Goal: Information Seeking & Learning: Learn about a topic

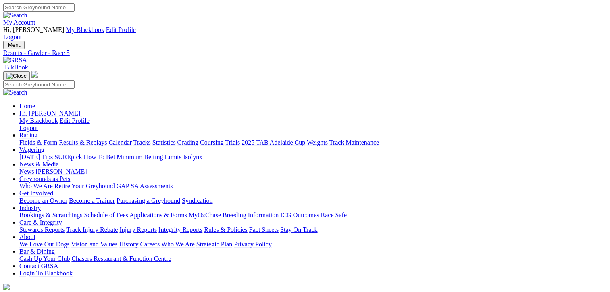
click at [35, 139] on link "Fields & Form" at bounding box center [38, 142] width 38 height 7
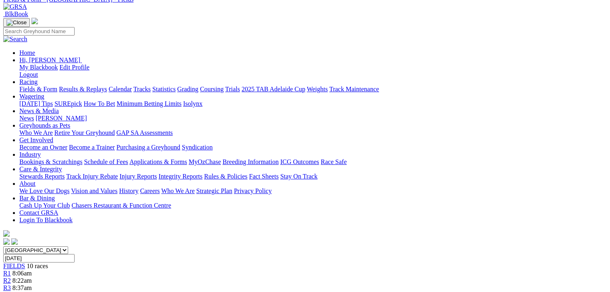
scroll to position [121, 0]
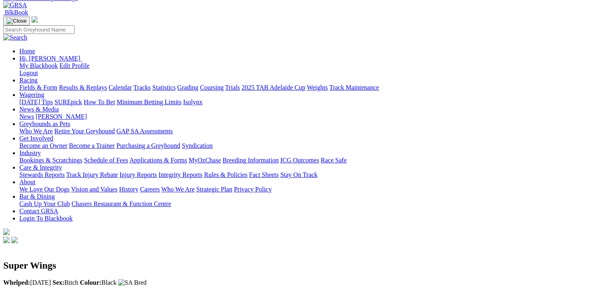
scroll to position [282, 0]
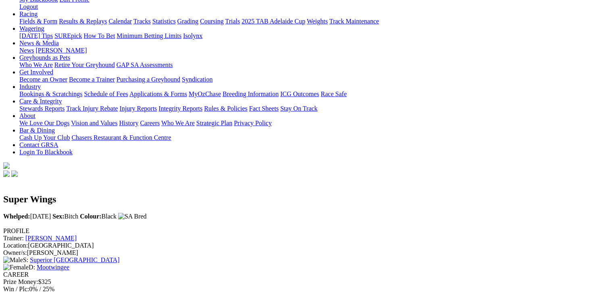
scroll to position [0, 0]
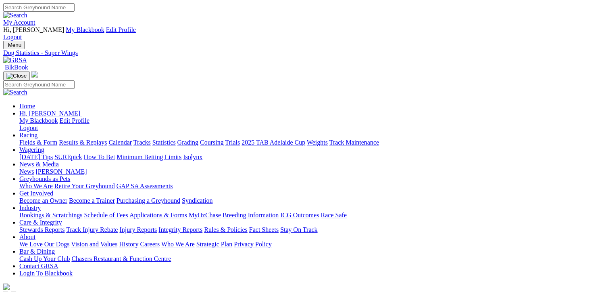
click at [102, 139] on link "Results & Replays" at bounding box center [83, 142] width 48 height 7
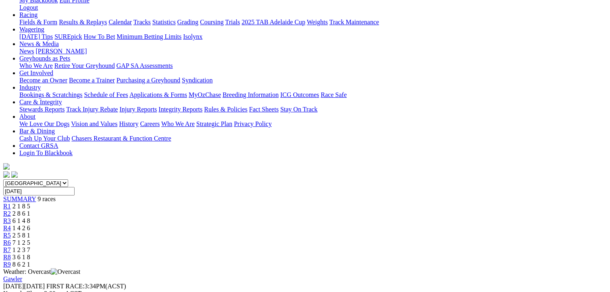
scroll to position [40, 0]
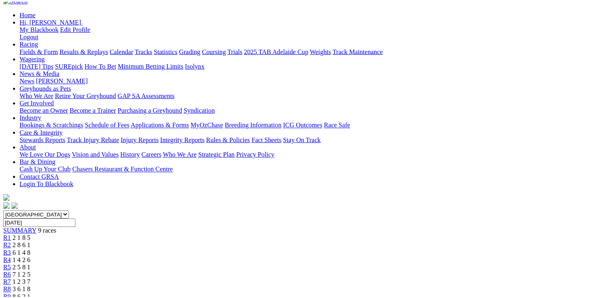
scroll to position [161, 0]
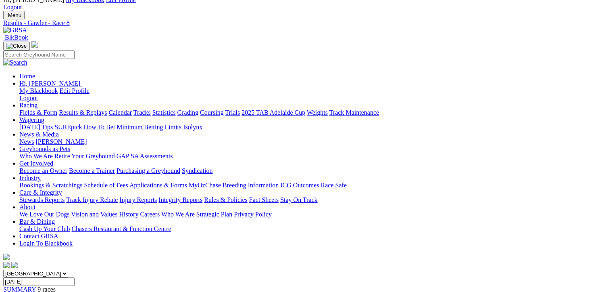
scroll to position [0, 0]
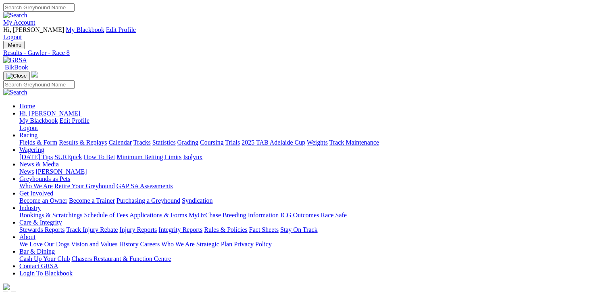
click at [23, 139] on link "Fields & Form" at bounding box center [38, 142] width 38 height 7
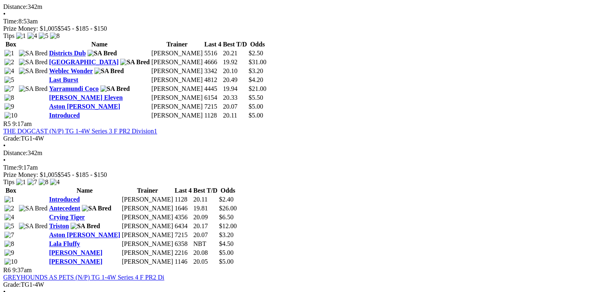
scroll to position [927, 0]
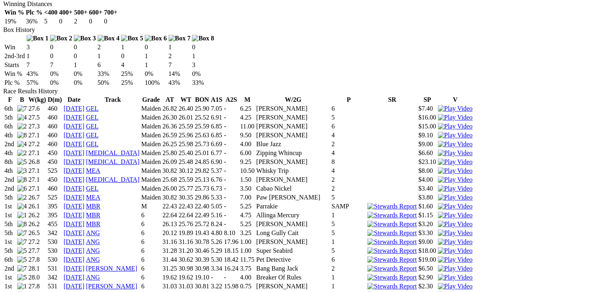
scroll to position [645, 0]
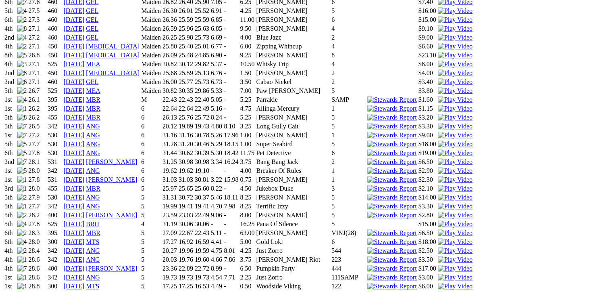
click at [438, 291] on img at bounding box center [455, 294] width 35 height 7
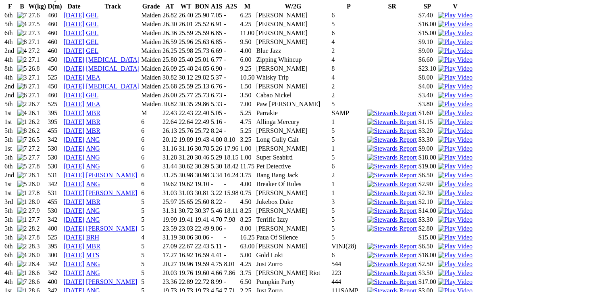
scroll to position [685, 0]
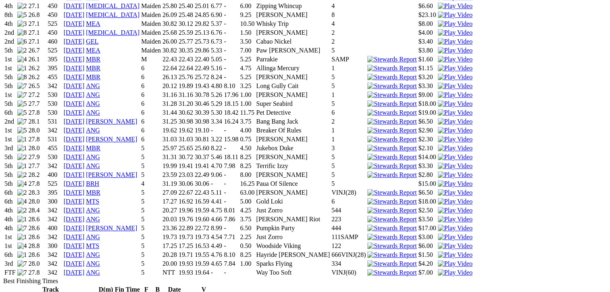
click at [438, 269] on img at bounding box center [455, 272] width 35 height 7
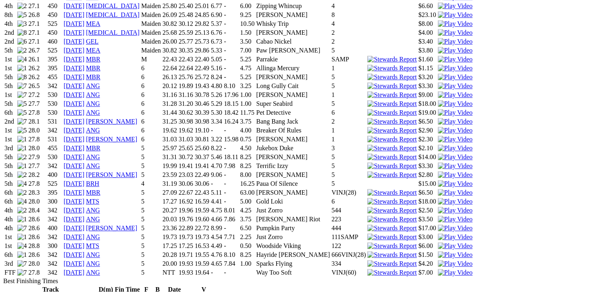
click at [438, 260] on img at bounding box center [455, 263] width 35 height 7
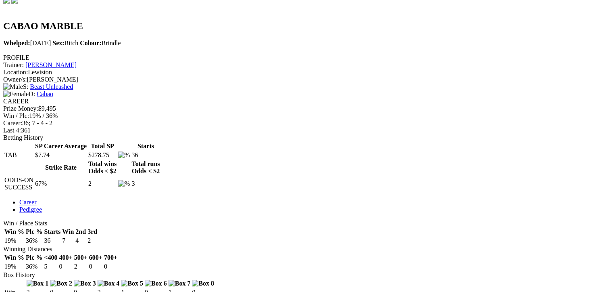
scroll to position [282, 0]
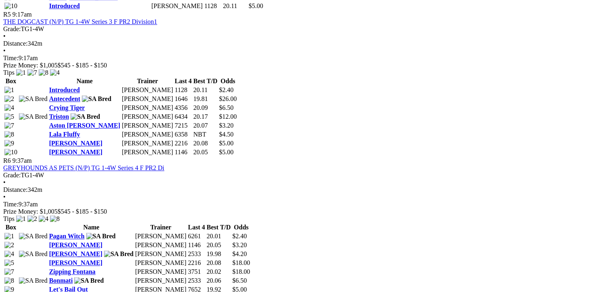
scroll to position [1008, 0]
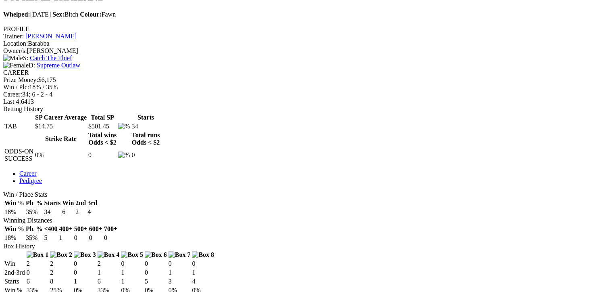
scroll to position [524, 0]
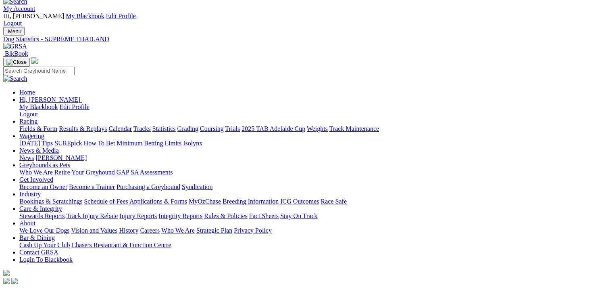
scroll to position [0, 0]
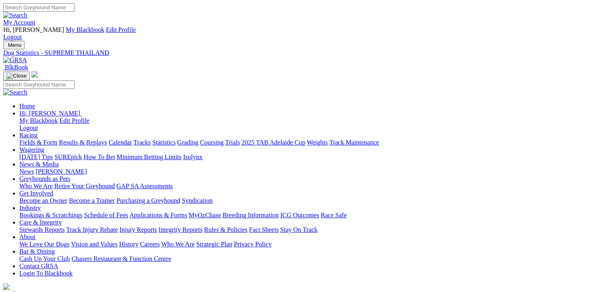
click at [19, 139] on link "Fields & Form" at bounding box center [38, 142] width 38 height 7
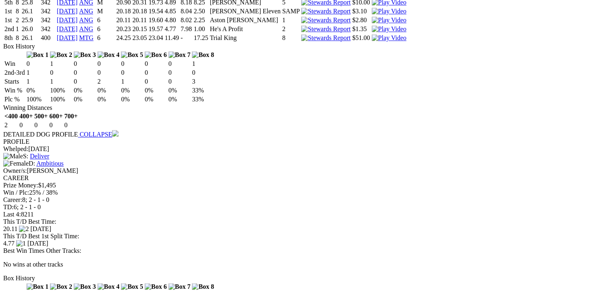
scroll to position [887, 0]
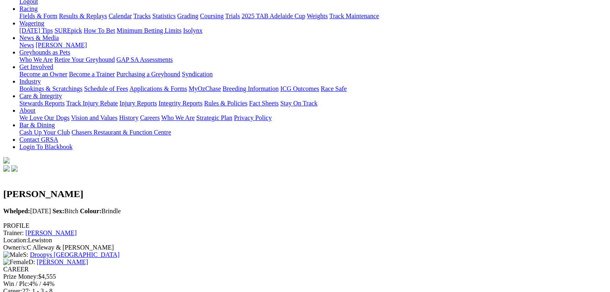
scroll to position [282, 0]
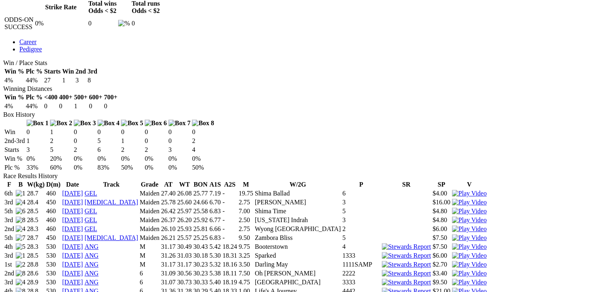
scroll to position [484, 0]
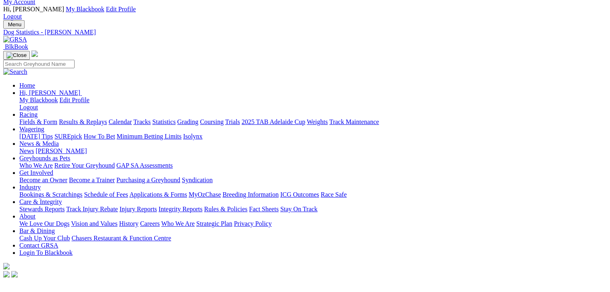
scroll to position [0, 0]
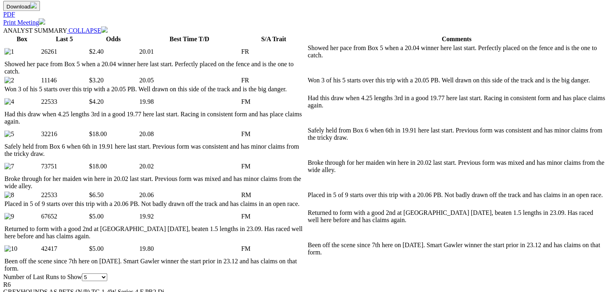
scroll to position [444, 0]
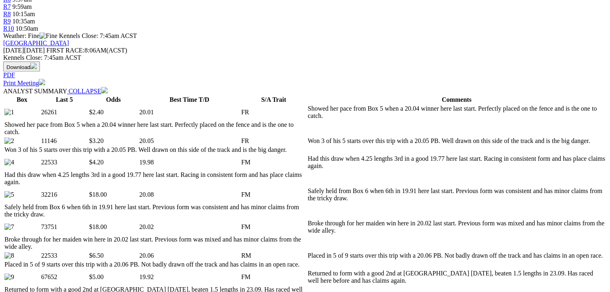
scroll to position [363, 0]
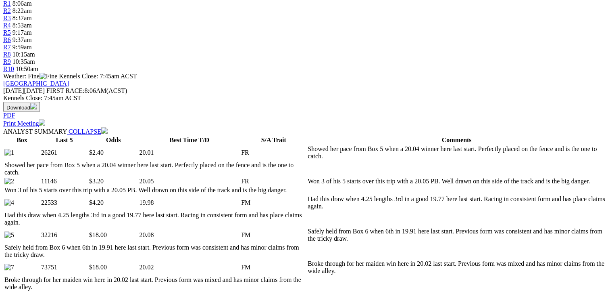
scroll to position [323, 0]
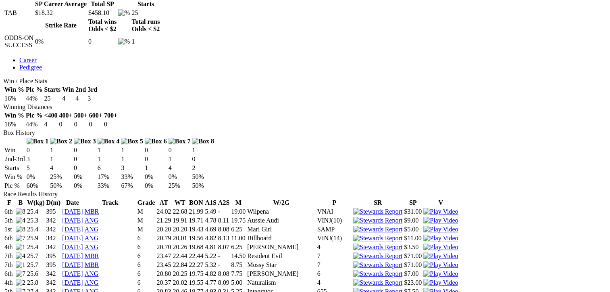
scroll to position [444, 0]
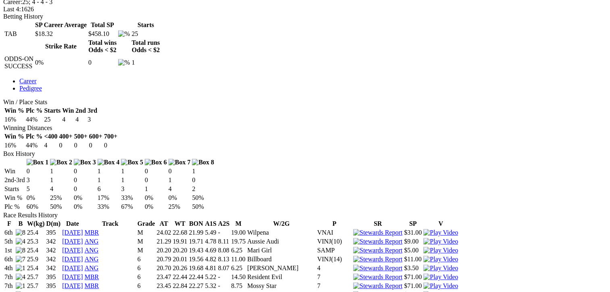
scroll to position [403, 0]
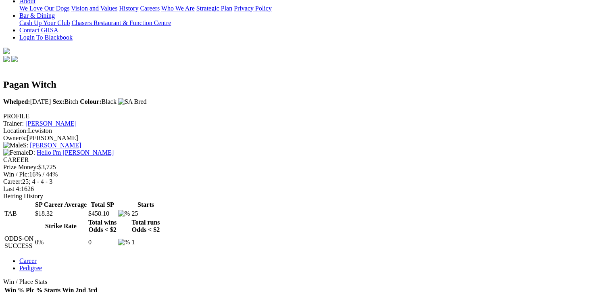
scroll to position [81, 0]
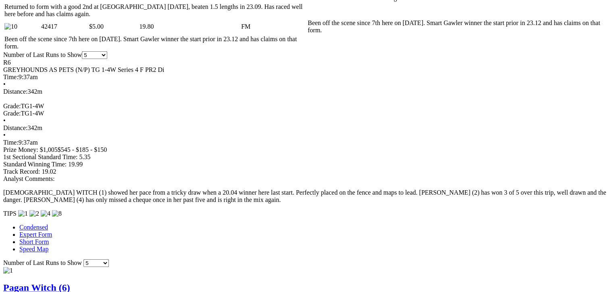
scroll to position [847, 0]
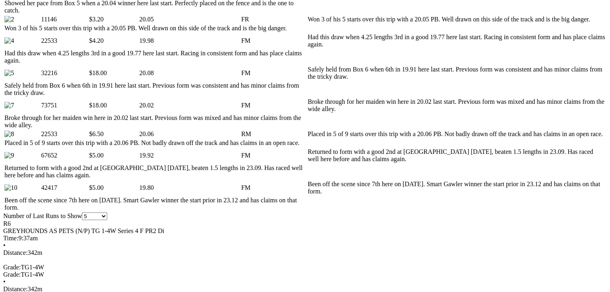
scroll to position [484, 0]
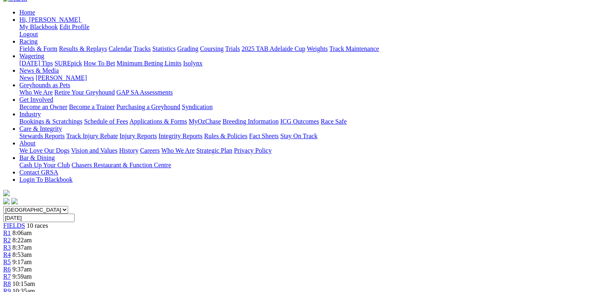
scroll to position [0, 0]
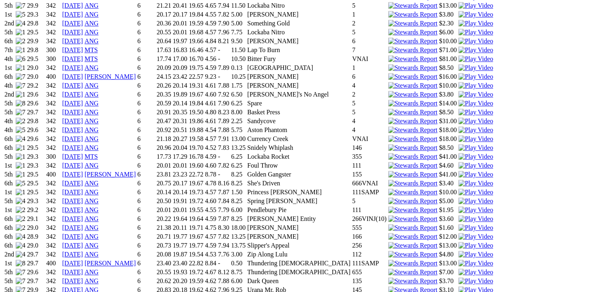
scroll to position [806, 0]
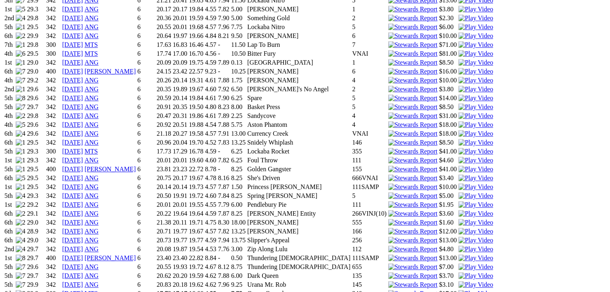
click at [458, 183] on img at bounding box center [475, 186] width 35 height 7
